Goal: Task Accomplishment & Management: Complete application form

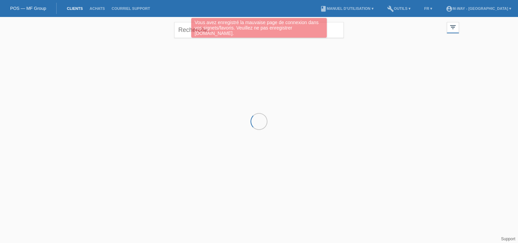
click at [193, 33] on div "Vous avez enregistré la mauvaise page de connexion dans vos signets/favoris. Ve…" at bounding box center [259, 28] width 136 height 20
click at [195, 28] on div "Vous avez enregistré la mauvaise page de connexion dans vos signets/favoris. Ve…" at bounding box center [259, 28] width 136 height 20
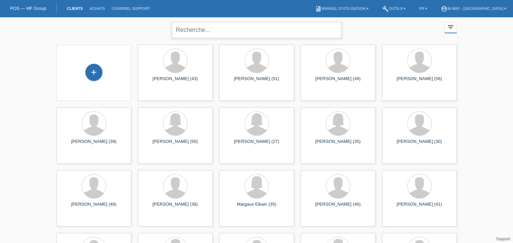
click at [190, 30] on input "text" at bounding box center [257, 30] width 170 height 16
type input "sabrine"
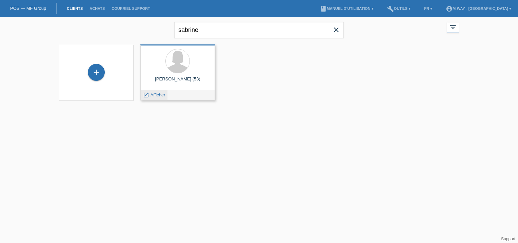
click at [161, 95] on span "Afficher" at bounding box center [158, 94] width 15 height 5
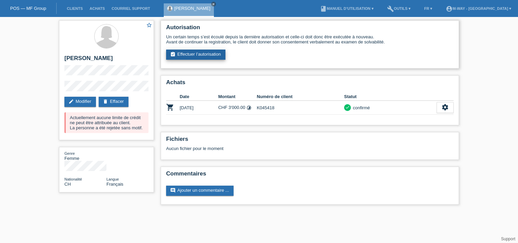
click at [200, 57] on link "assignment_turned_in Effectuer l’autorisation" at bounding box center [195, 55] width 59 height 10
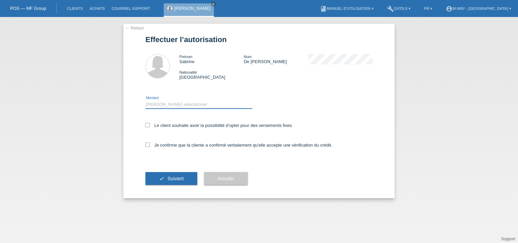
click at [165, 103] on select "Veuillez sélectionner CHF 1.00 - CHF 499.00 CHF 500.00 - CHF 1'999.00 CHF 2'000…" at bounding box center [198, 104] width 107 height 8
select select "3"
click at [145, 100] on select "Veuillez sélectionner CHF 1.00 - CHF 499.00 CHF 500.00 - CHF 1'999.00 CHF 2'000…" at bounding box center [198, 104] width 107 height 8
click at [165, 124] on label "Le client souhaite avoir la possibilité d’opter pour des versements fixes" at bounding box center [218, 125] width 146 height 5
click at [150, 124] on input "Le client souhaite avoir la possibilité d’opter pour des versements fixes" at bounding box center [147, 125] width 4 height 4
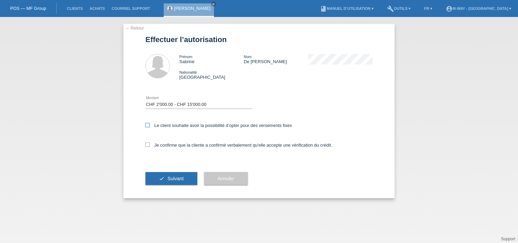
checkbox input "true"
click at [165, 148] on div "Je confirme que la cliente a confirmé verbalement qu'elle accepte une vérificat…" at bounding box center [258, 147] width 227 height 23
click at [166, 145] on label "Je confirme que la cliente a confirmé verbalement qu'elle accepte une vérificat…" at bounding box center [238, 144] width 187 height 5
click at [150, 145] on input "Je confirme que la cliente a confirmé verbalement qu'elle accepte une vérificat…" at bounding box center [147, 144] width 4 height 4
checkbox input "true"
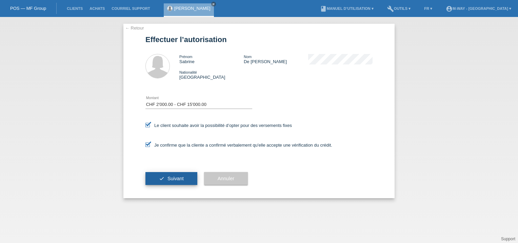
click at [163, 176] on icon "check" at bounding box center [161, 178] width 5 height 5
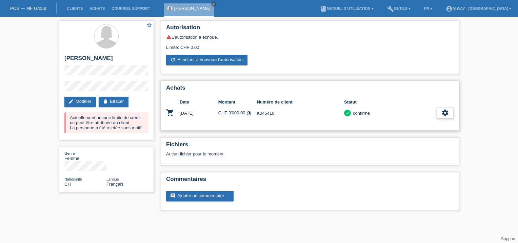
click at [452, 110] on div "settings" at bounding box center [445, 112] width 17 height 11
click at [479, 59] on div "star_border [PERSON_NAME] edit Modifier delete Effacer Actuellement aucune limi…" at bounding box center [259, 117] width 518 height 200
click at [296, 47] on div "Limite: CHF 0.00" at bounding box center [310, 45] width 288 height 10
click at [238, 57] on link "refresh Effectuer à nouveau l’autorisation" at bounding box center [206, 60] width 81 height 10
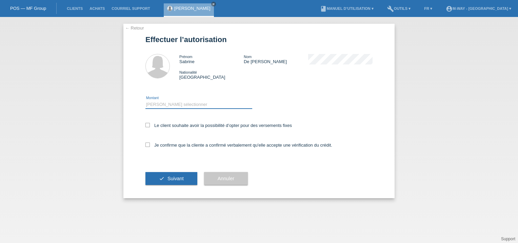
drag, startPoint x: 172, startPoint y: 103, endPoint x: 172, endPoint y: 108, distance: 4.4
click at [172, 103] on select "Veuillez sélectionner CHF 1.00 - CHF 499.00 CHF 500.00 - CHF 1'999.00 CHF 2'000…" at bounding box center [198, 104] width 107 height 8
select select "3"
click at [145, 100] on select "Veuillez sélectionner CHF 1.00 - CHF 499.00 CHF 500.00 - CHF 1'999.00 CHF 2'000…" at bounding box center [198, 104] width 107 height 8
click at [167, 124] on label "Le client souhaite avoir la possibilité d’opter pour des versements fixes" at bounding box center [218, 125] width 146 height 5
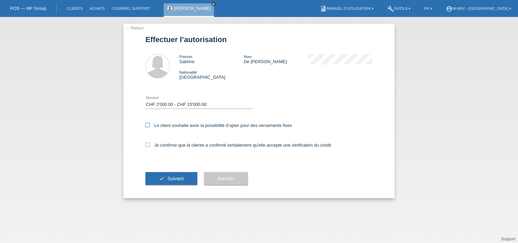
click at [150, 124] on input "Le client souhaite avoir la possibilité d’opter pour des versements fixes" at bounding box center [147, 125] width 4 height 4
checkbox input "true"
click at [165, 142] on div "Je confirme que la cliente a confirmé verbalement qu'elle accepte une vérificat…" at bounding box center [258, 147] width 227 height 23
click at [165, 145] on label "Je confirme que la cliente a confirmé verbalement qu'elle accepte une vérificat…" at bounding box center [238, 144] width 187 height 5
click at [150, 145] on input "Je confirme que la cliente a confirmé verbalement qu'elle accepte une vérificat…" at bounding box center [147, 144] width 4 height 4
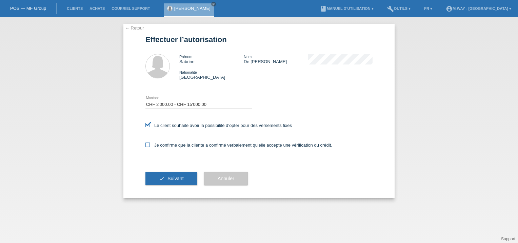
checkbox input "true"
click at [165, 177] on button "check Suivant" at bounding box center [171, 178] width 52 height 13
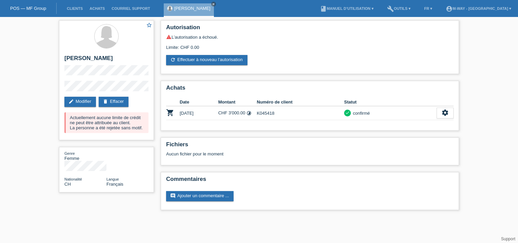
click at [30, 114] on div "star_border [PERSON_NAME] edit Modifier delete Effacer Actuellement aucune limi…" at bounding box center [259, 117] width 518 height 200
